Goal: Information Seeking & Learning: Learn about a topic

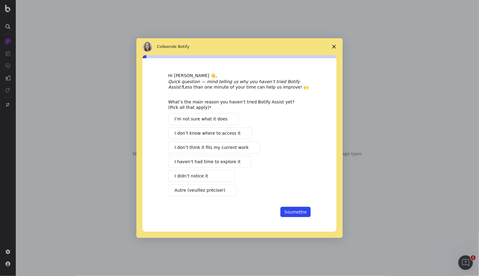
click at [221, 162] on span "I haven’t had time to explore it" at bounding box center [208, 161] width 66 height 6
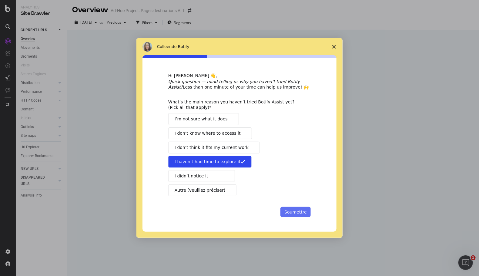
click at [290, 213] on button "Soumettre" at bounding box center [295, 212] width 30 height 10
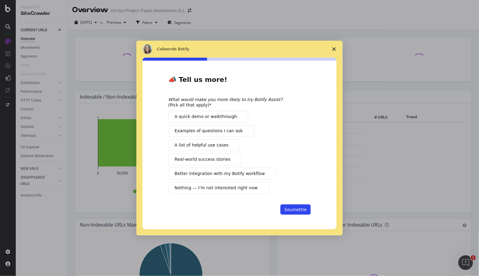
click at [334, 48] on icon "Fermer l'enquête" at bounding box center [334, 49] width 4 height 4
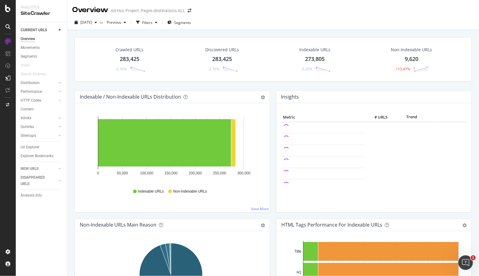
click at [71, 59] on div "Crawled URLs 283,425 -2.76% Discovered URLs 283,425 -2.76% Indexable URLs 273,8…" at bounding box center [272, 168] width 411 height 276
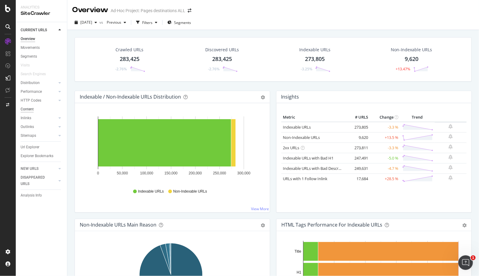
click at [33, 108] on div "Content" at bounding box center [27, 109] width 13 height 6
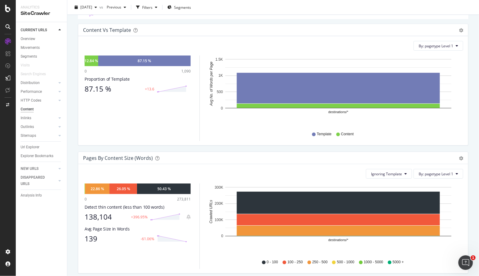
scroll to position [72, 0]
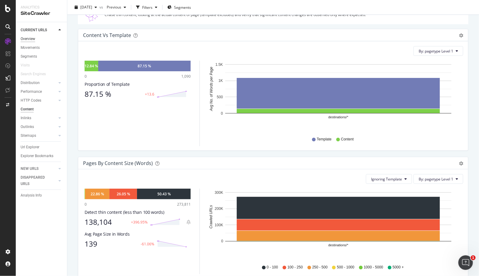
click at [33, 39] on div "Overview" at bounding box center [28, 39] width 15 height 6
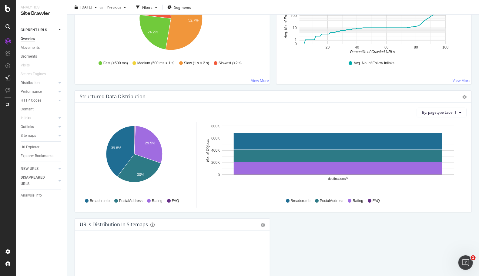
scroll to position [567, 0]
